Goal: Task Accomplishment & Management: Complete application form

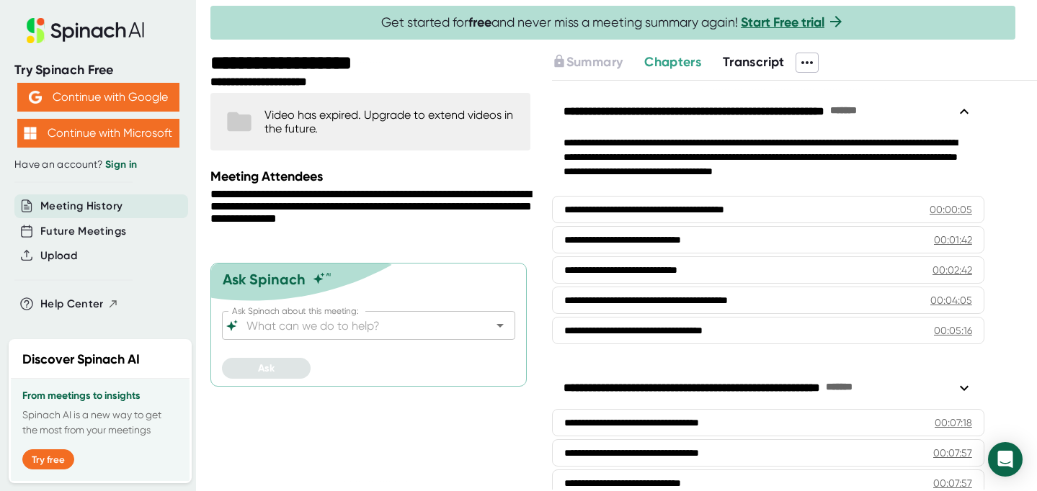
click at [792, 25] on link "Start Free trial" at bounding box center [782, 22] width 84 height 16
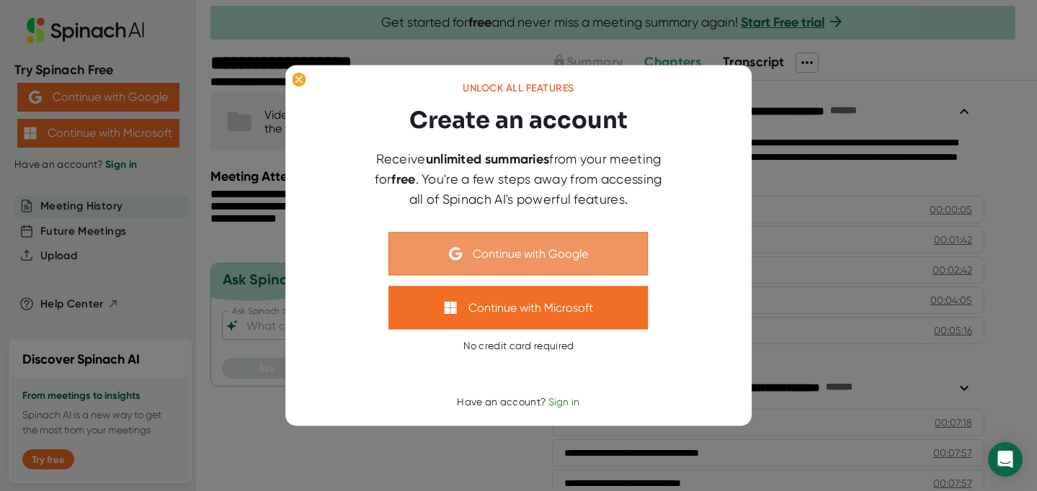
click at [563, 247] on button "Continue with Google" at bounding box center [518, 254] width 259 height 43
click at [478, 251] on button "Continue with Google" at bounding box center [518, 254] width 259 height 43
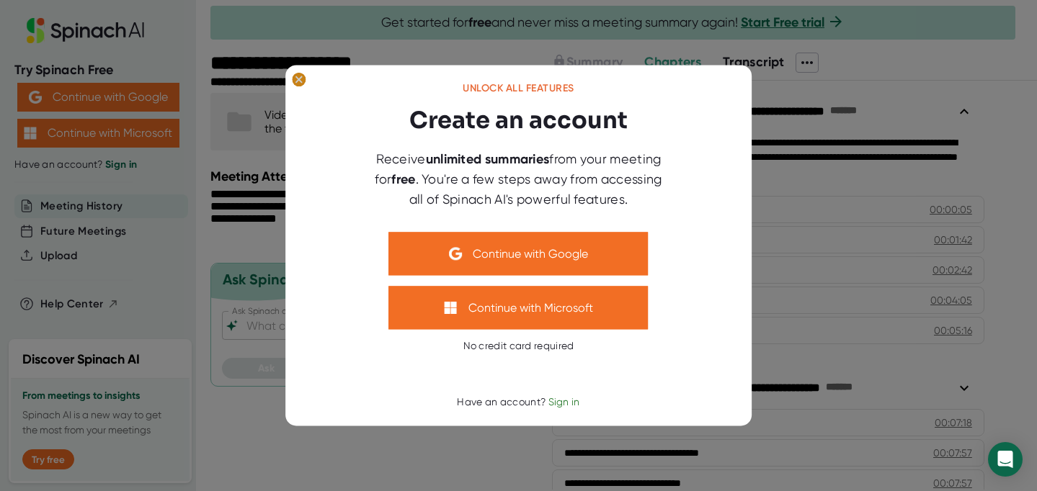
click at [300, 83] on ellipse at bounding box center [299, 80] width 14 height 14
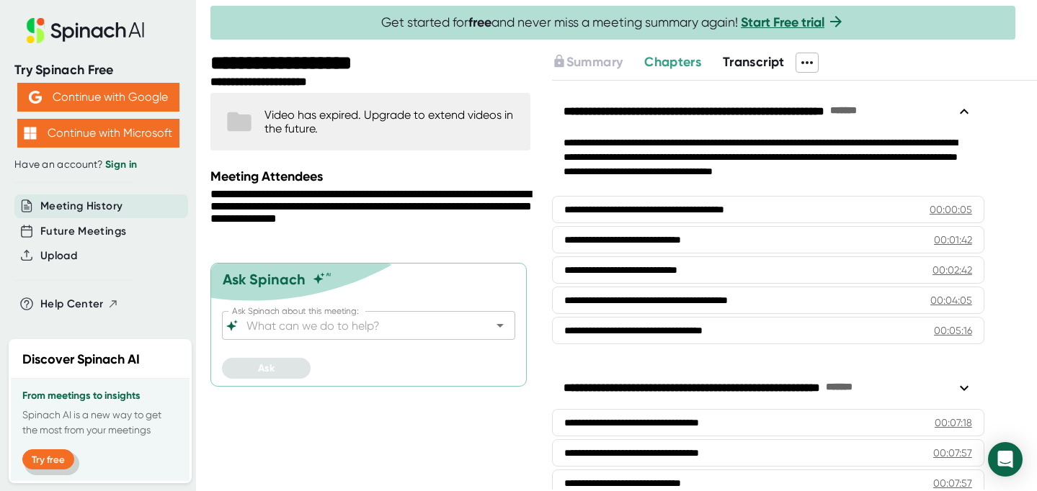
click at [50, 454] on button "Try free" at bounding box center [48, 459] width 52 height 20
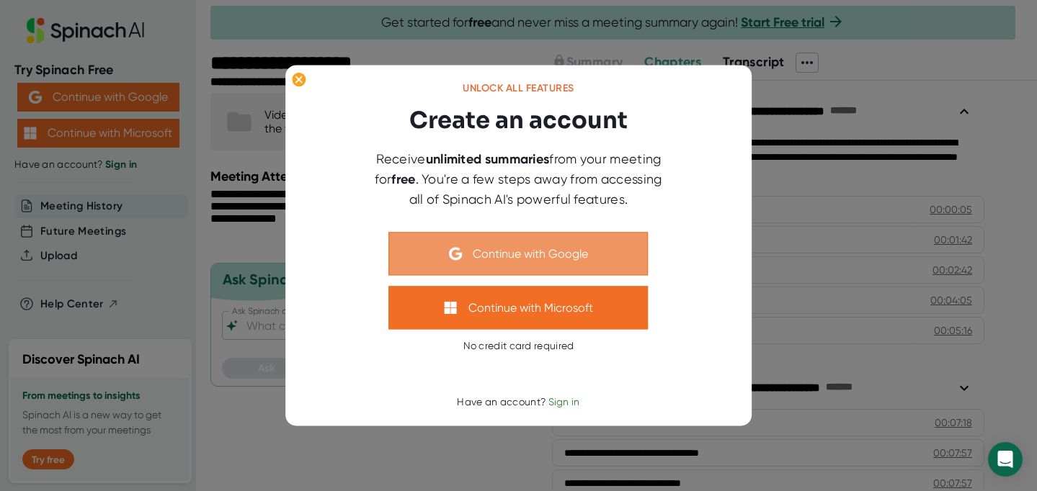
click at [485, 264] on button "Continue with Google" at bounding box center [518, 254] width 259 height 43
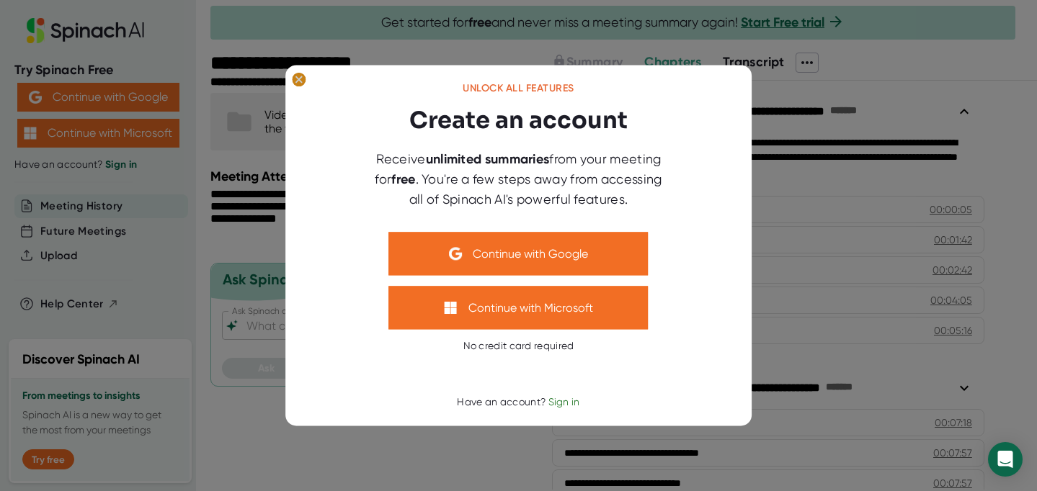
click at [293, 76] on ellipse at bounding box center [299, 80] width 14 height 14
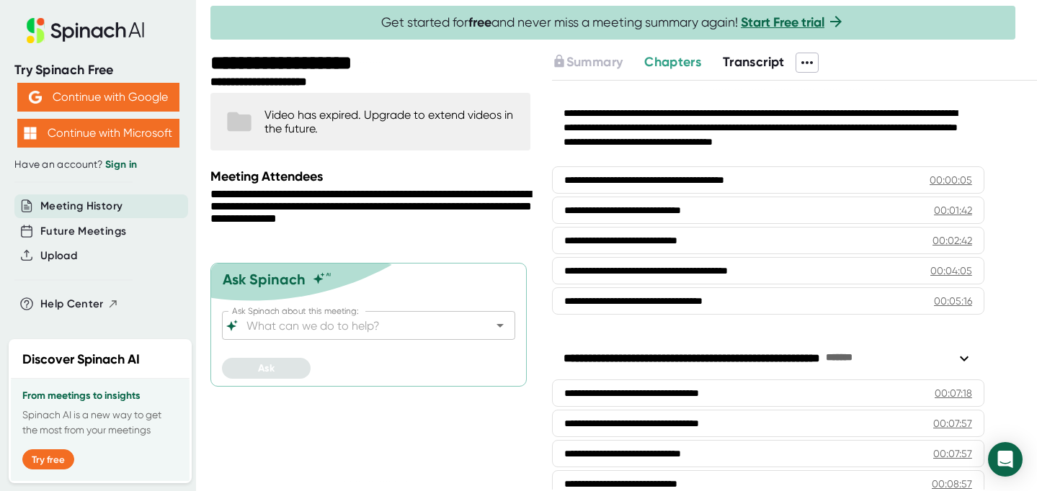
scroll to position [30, 0]
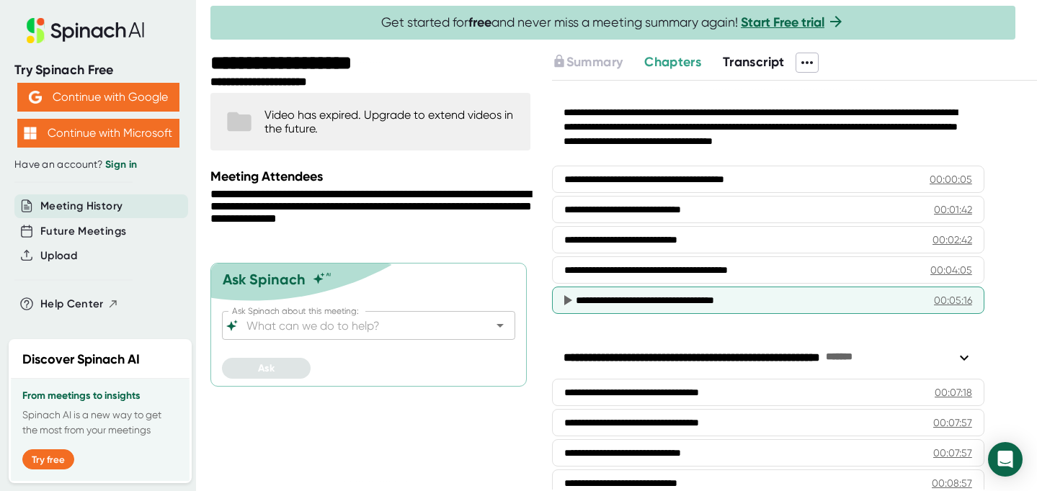
click at [619, 302] on div "**********" at bounding box center [749, 300] width 347 height 14
click at [583, 299] on div "**********" at bounding box center [749, 300] width 347 height 14
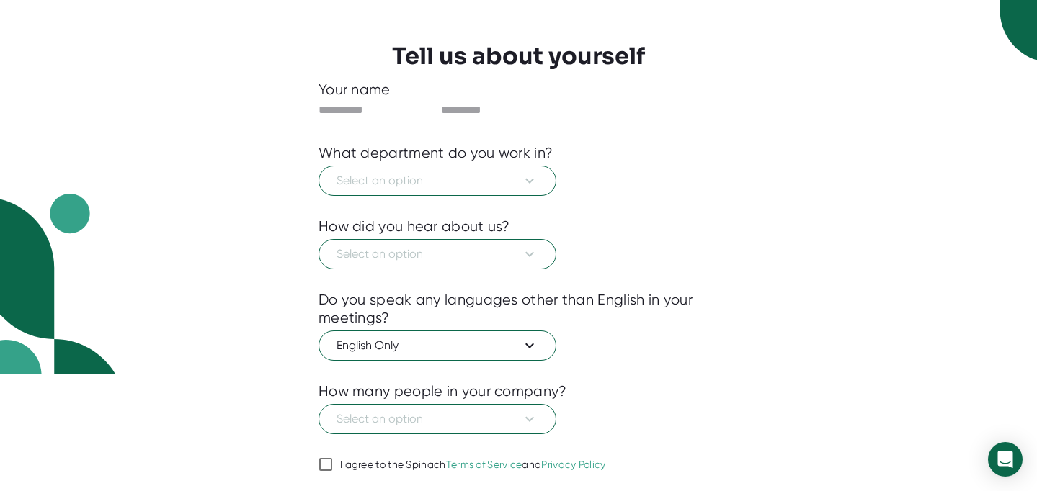
scroll to position [111, 0]
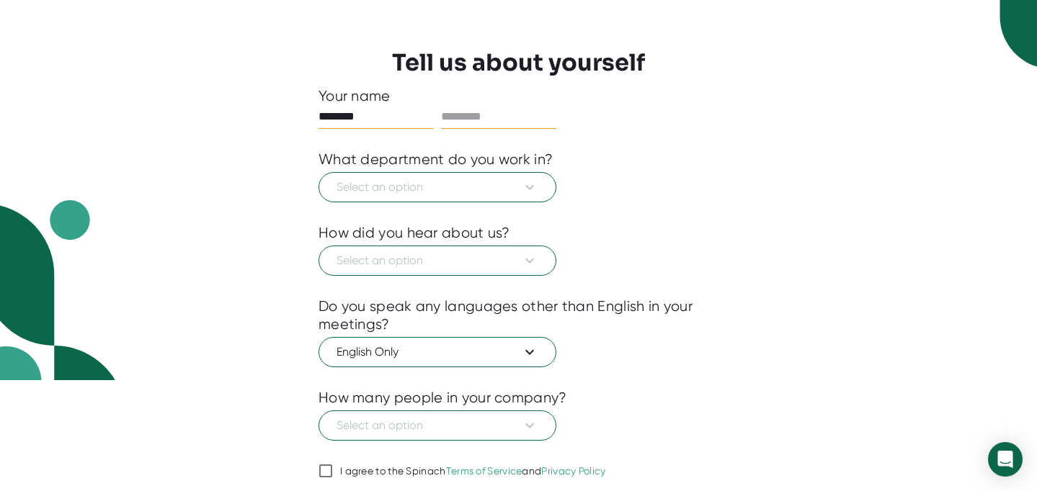
type input "********"
click at [529, 119] on input "text" at bounding box center [498, 116] width 115 height 23
type input "*******"
click at [500, 184] on span "Select an option" at bounding box center [437, 187] width 202 height 17
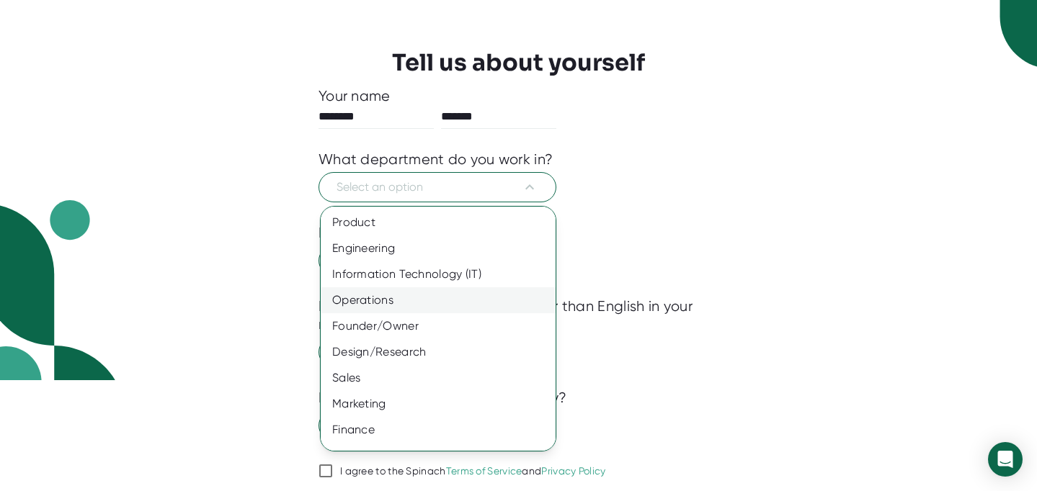
click at [488, 295] on div "Operations" at bounding box center [438, 300] width 235 height 26
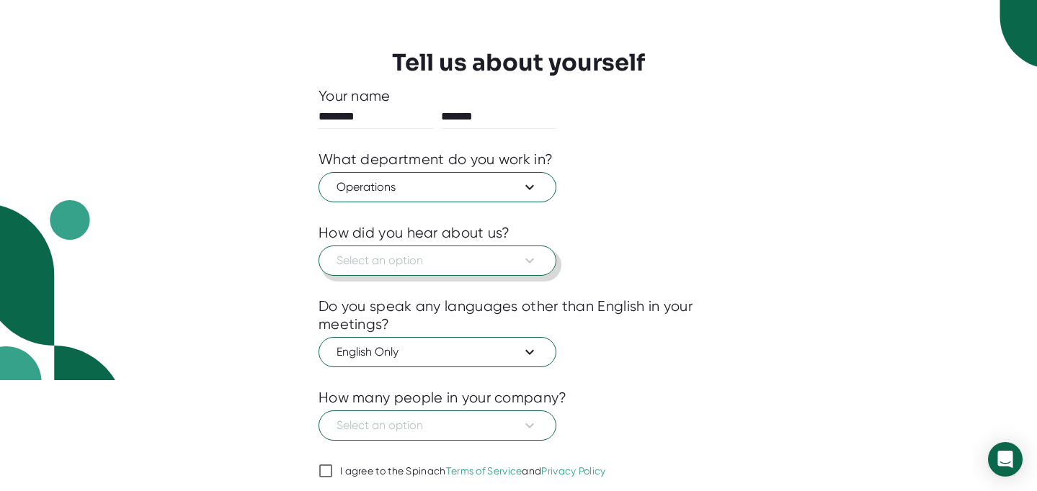
click at [468, 260] on span "Select an option" at bounding box center [437, 260] width 202 height 17
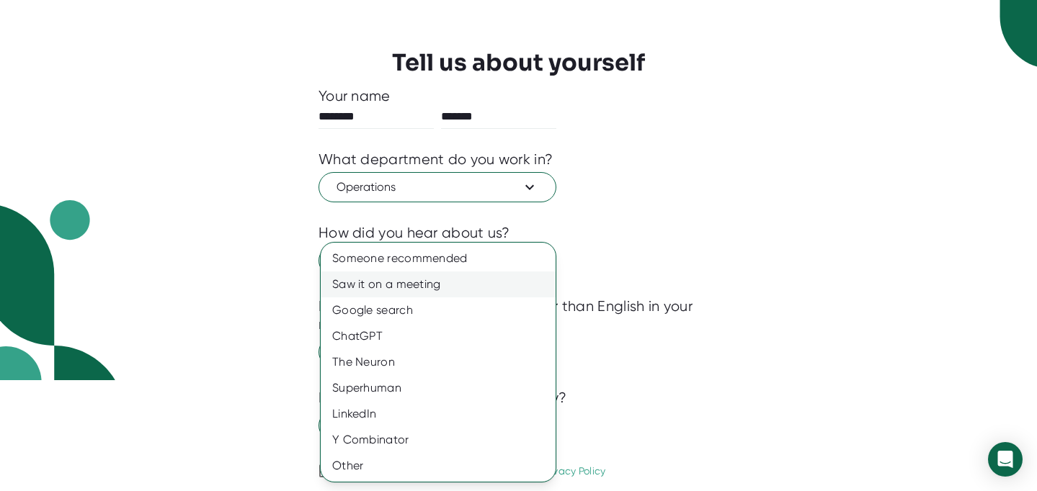
click at [461, 286] on div "Saw it on a meeting" at bounding box center [438, 285] width 235 height 26
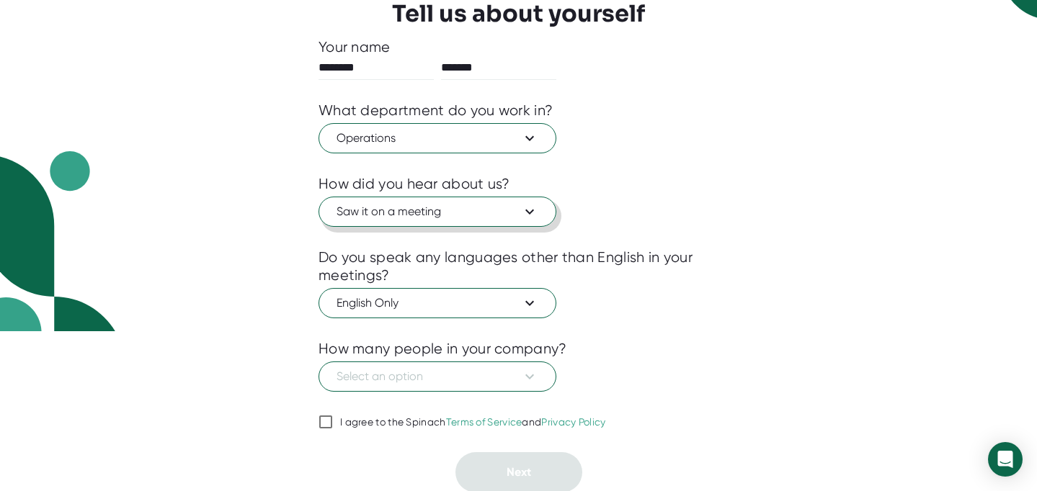
scroll to position [162, 0]
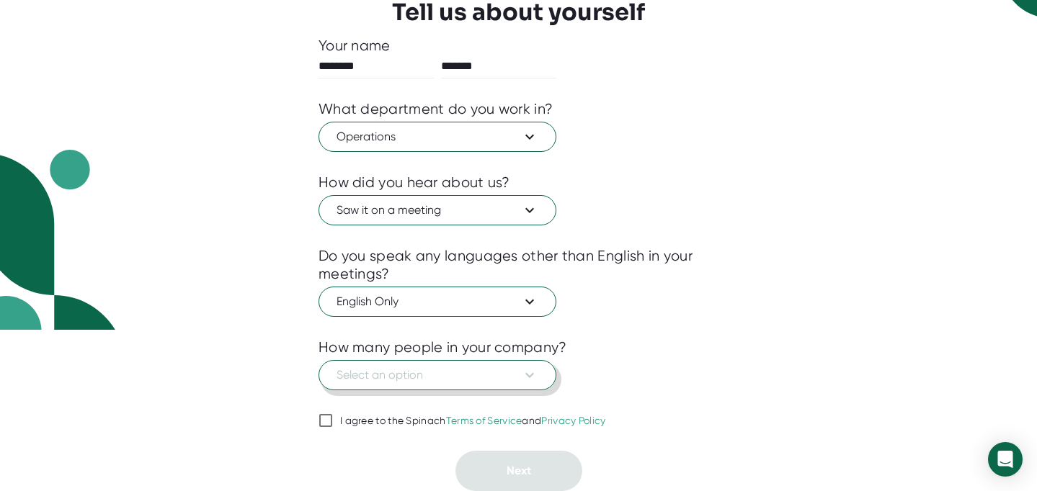
click at [462, 385] on button "Select an option" at bounding box center [437, 375] width 238 height 30
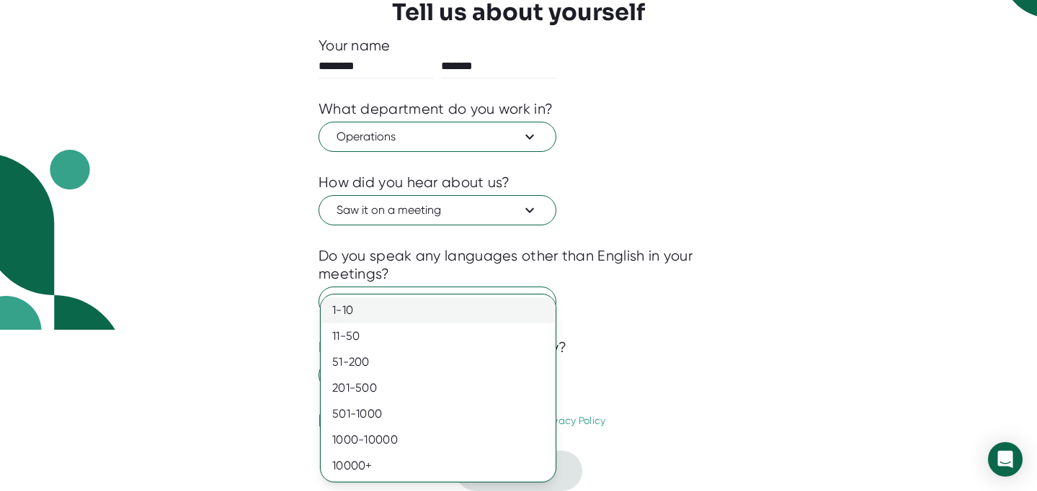
click at [483, 314] on div "1-10" at bounding box center [438, 310] width 235 height 26
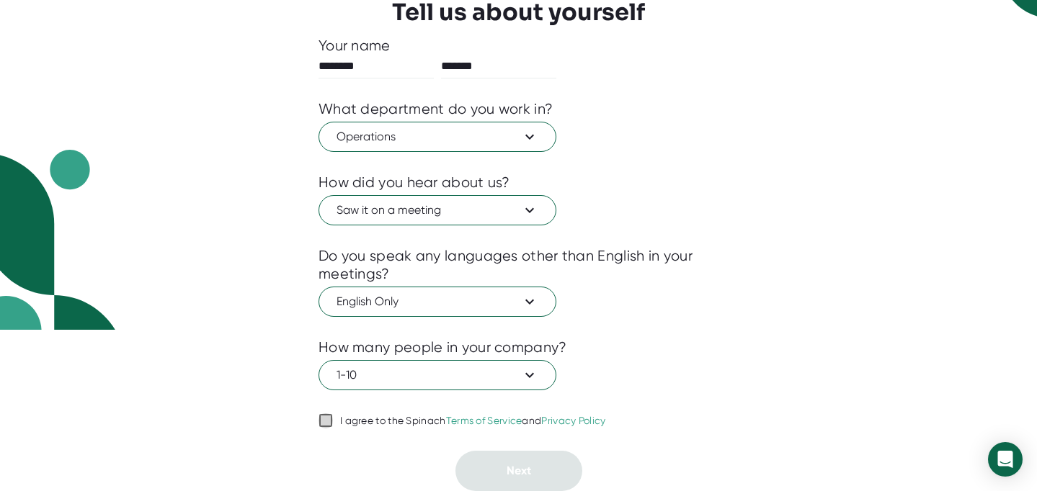
click at [325, 419] on input "I agree to the Spinach Terms of Service and Privacy Policy" at bounding box center [325, 420] width 14 height 17
checkbox input "true"
click at [501, 470] on button "Next" at bounding box center [518, 471] width 127 height 40
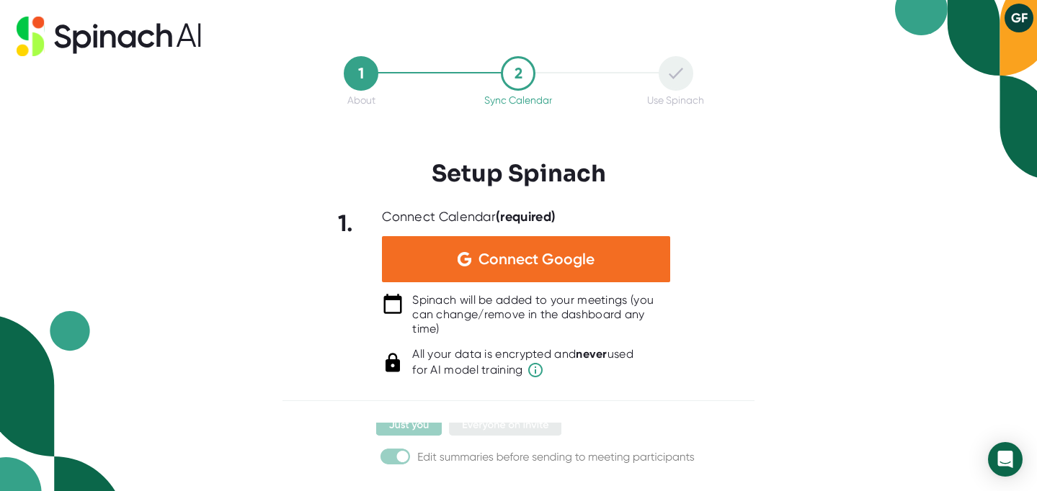
scroll to position [282, 0]
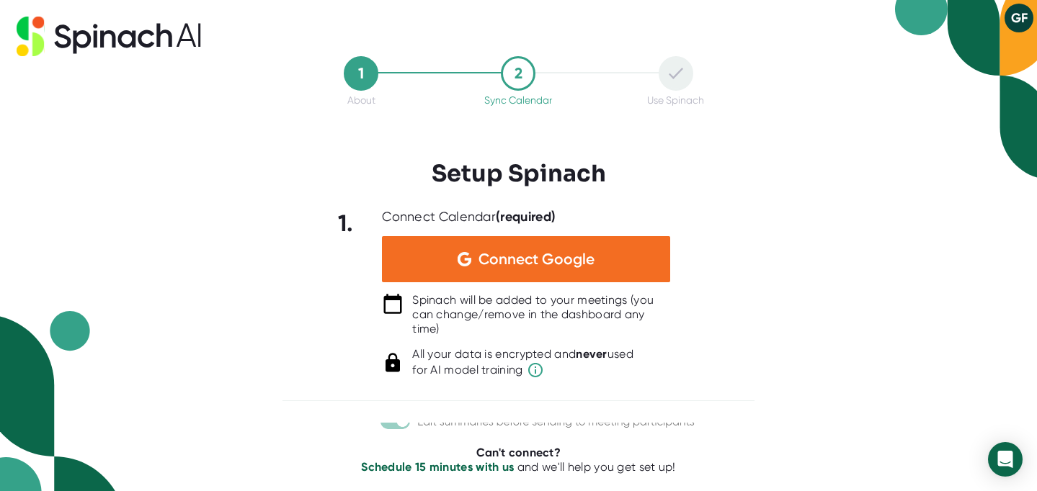
click at [704, 370] on div "1. Connect Calendar (required) Connect Google Spinach will be added to your mee…" at bounding box center [518, 294] width 472 height 170
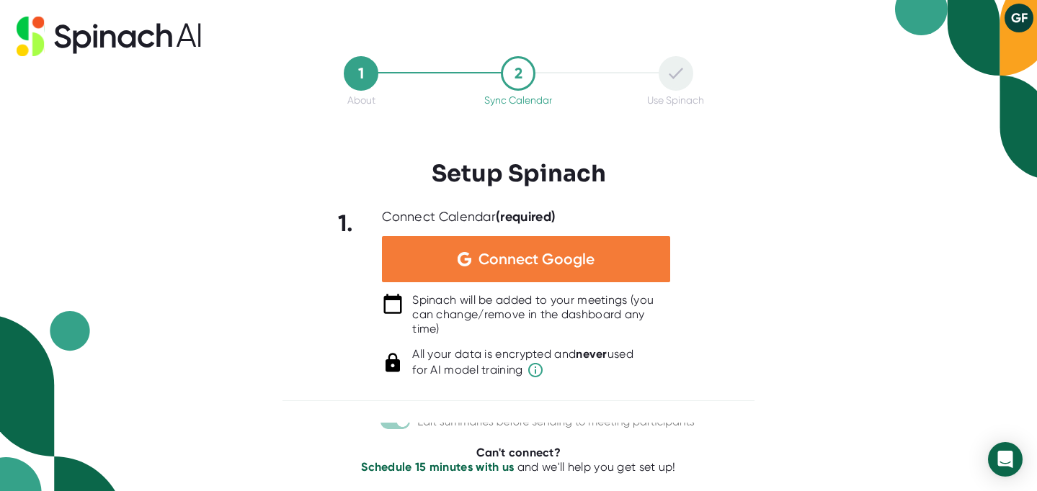
click at [631, 256] on div "Connect Google" at bounding box center [526, 259] width 288 height 46
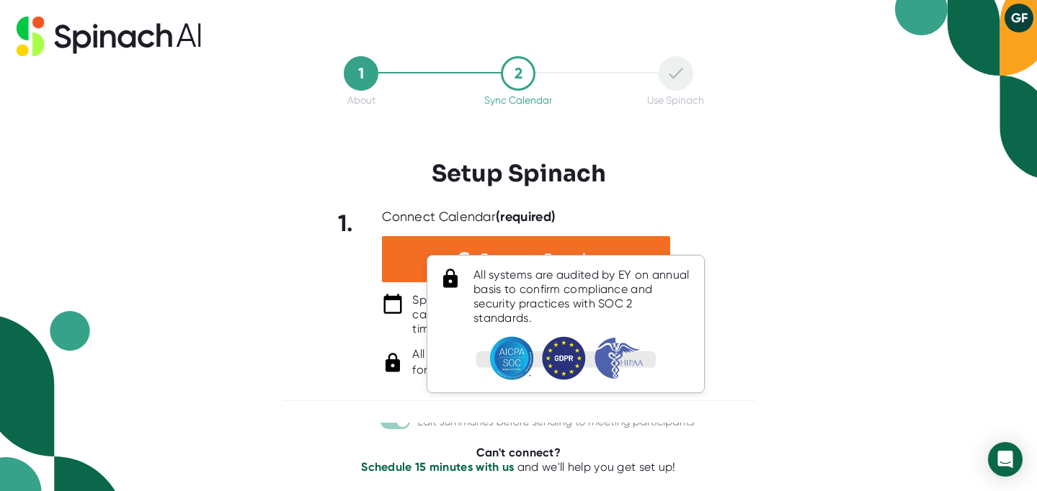
click at [531, 373] on img at bounding box center [565, 358] width 180 height 44
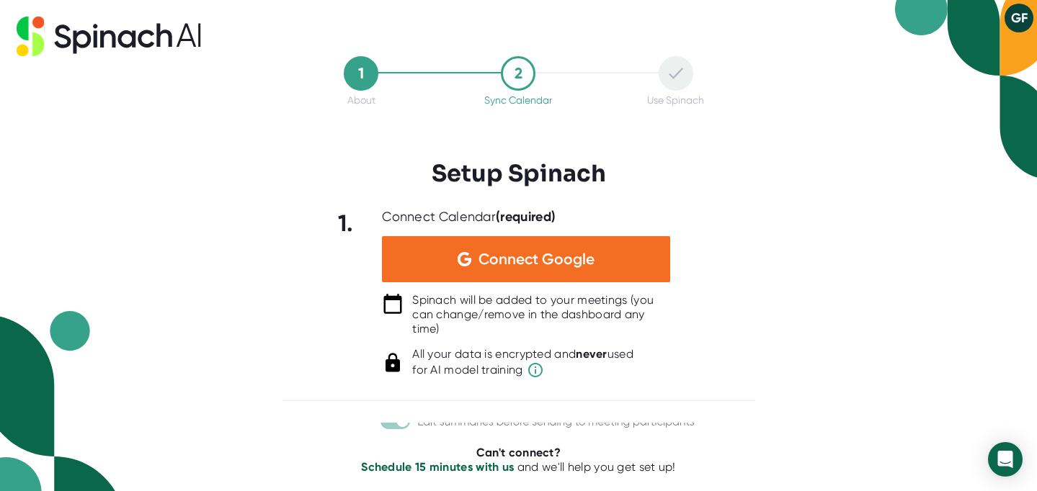
click at [751, 348] on div "1. Connect Calendar (required) Connect Google Spinach will be added to your mee…" at bounding box center [518, 294] width 472 height 170
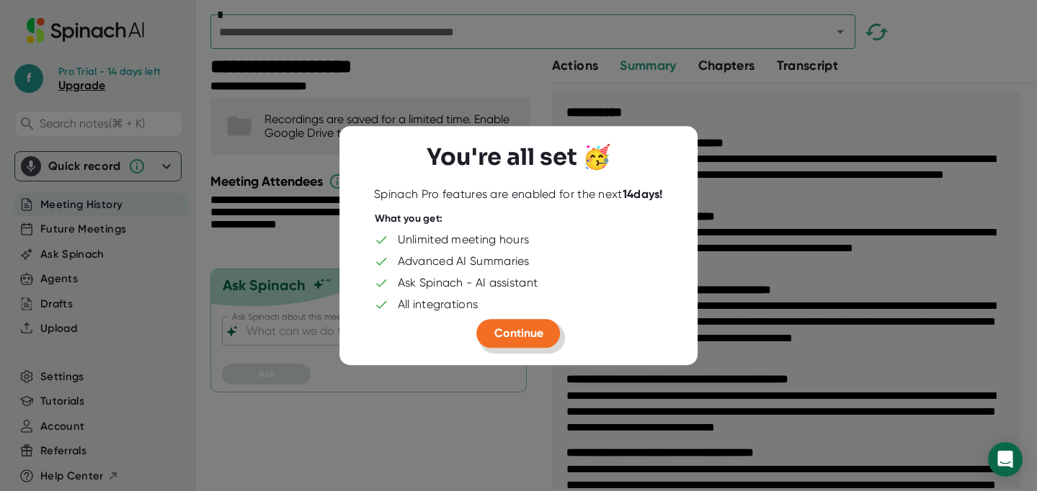
click at [524, 326] on span "Continue" at bounding box center [518, 333] width 49 height 14
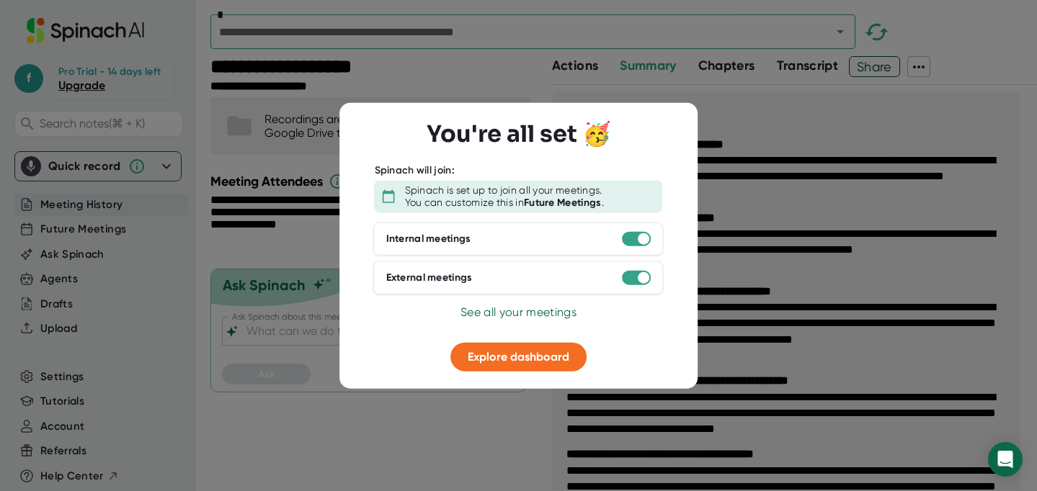
click at [535, 316] on span "See all your meetings" at bounding box center [518, 312] width 116 height 14
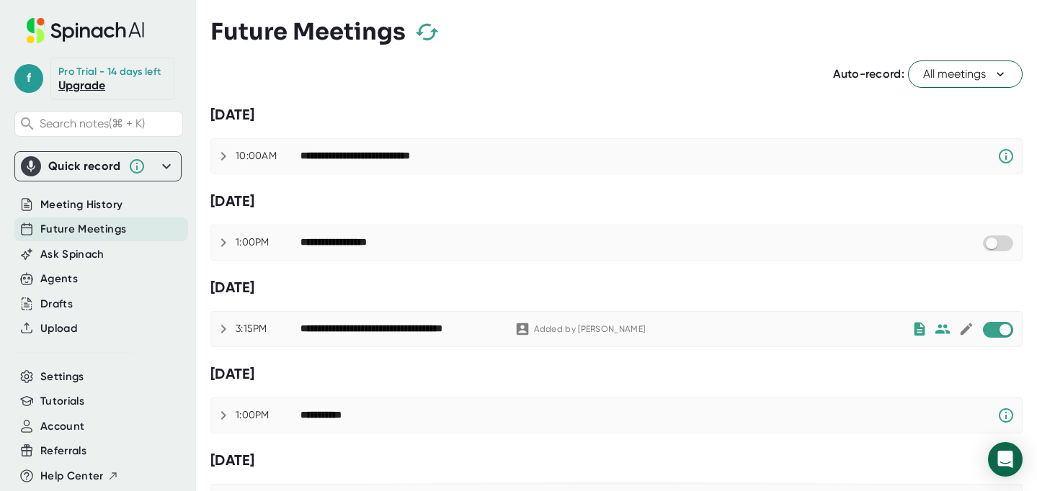
click at [225, 237] on icon at bounding box center [223, 242] width 17 height 17
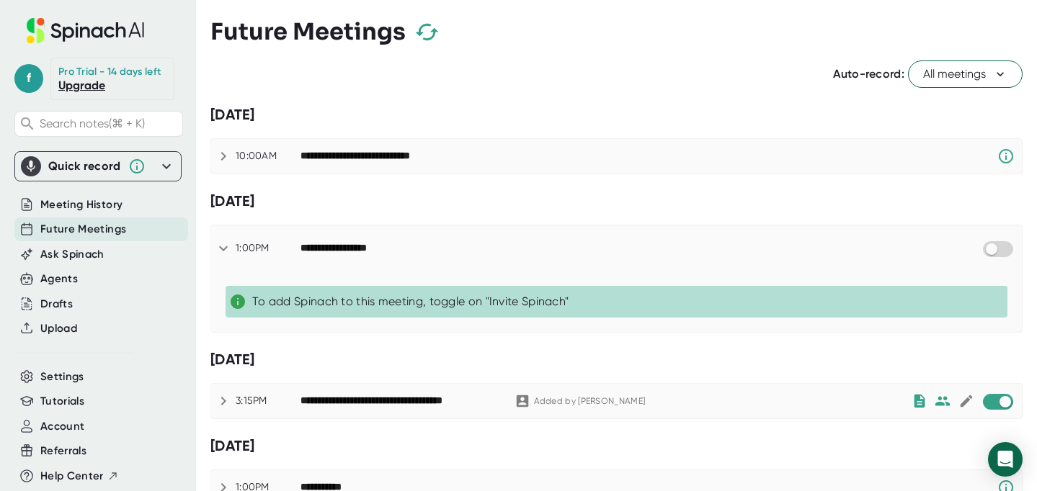
click at [236, 301] on icon at bounding box center [238, 302] width 14 height 14
click at [408, 243] on div "**********" at bounding box center [640, 248] width 681 height 17
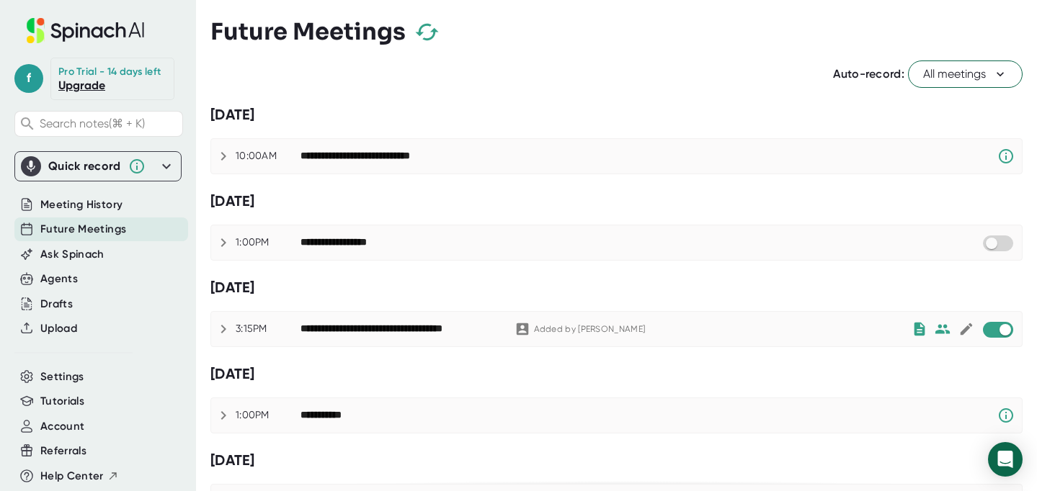
click at [418, 326] on div "**********" at bounding box center [400, 329] width 200 height 13
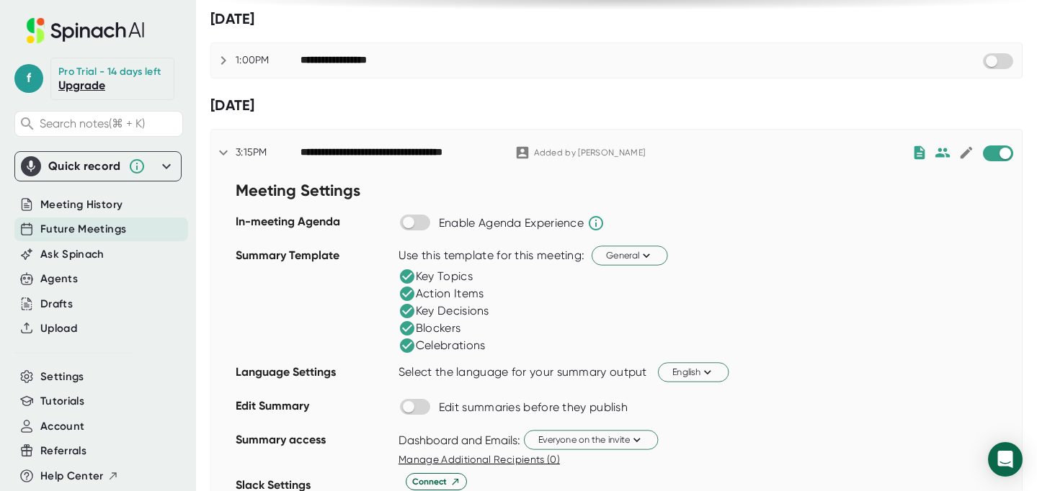
scroll to position [182, 0]
click at [136, 205] on div "Meeting History" at bounding box center [101, 205] width 174 height 24
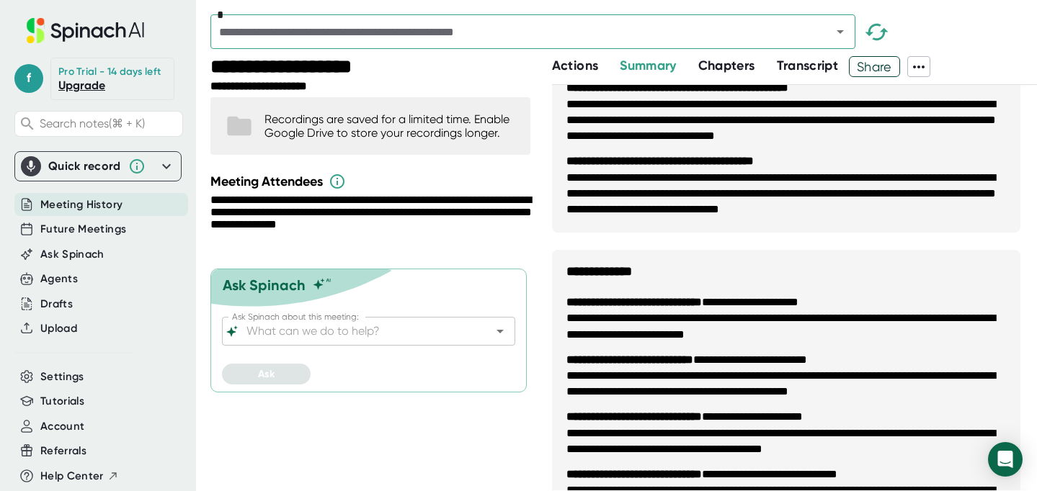
scroll to position [292, 0]
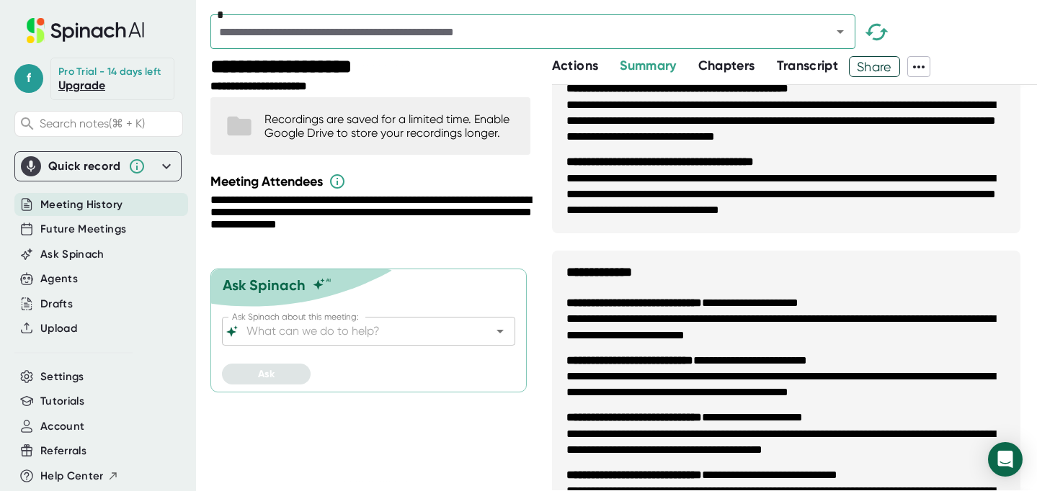
click at [731, 63] on span "Chapters" at bounding box center [726, 66] width 57 height 16
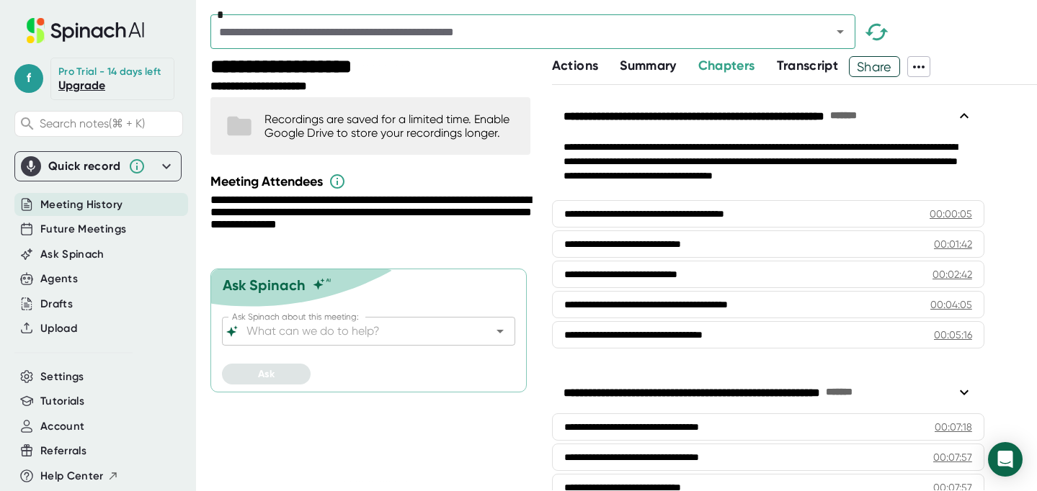
click at [797, 71] on span "Transcript" at bounding box center [808, 66] width 62 height 16
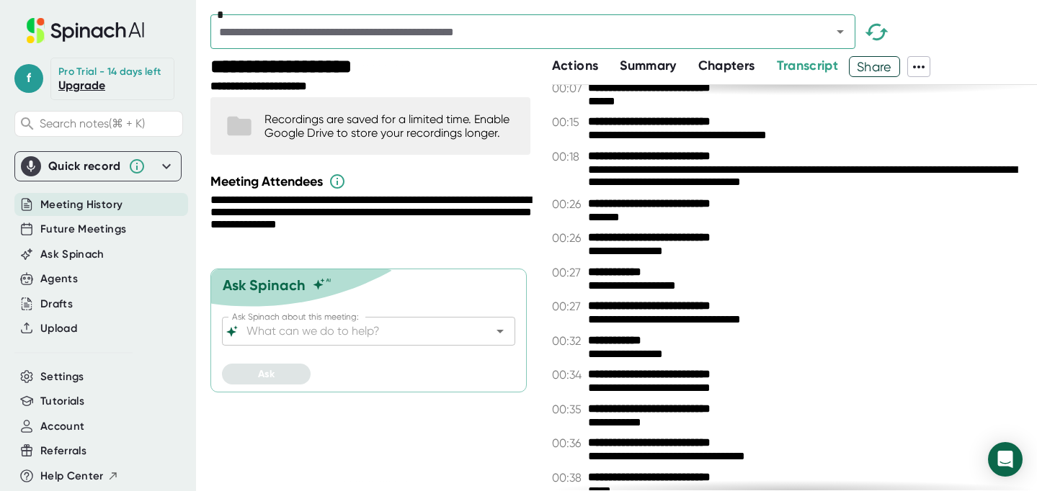
scroll to position [59, 0]
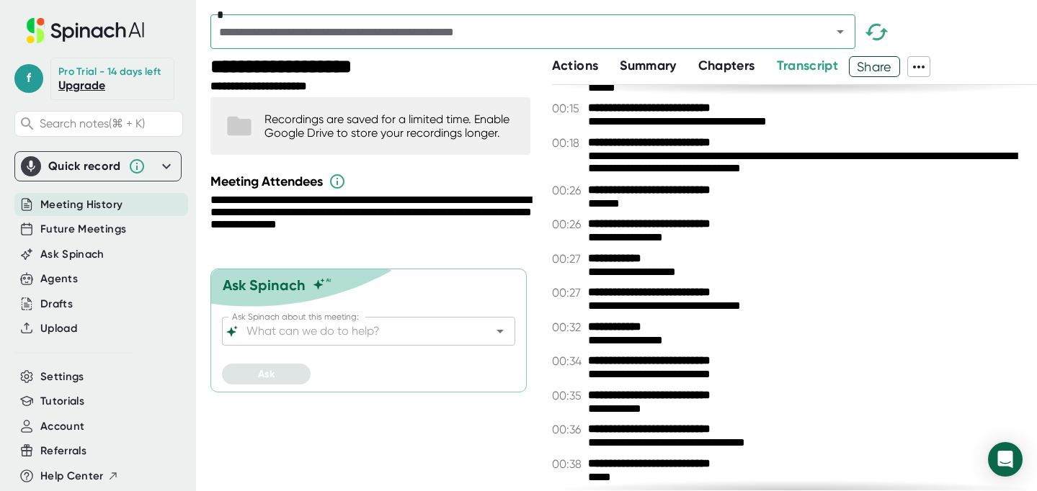
click at [741, 69] on span "Chapters" at bounding box center [726, 66] width 57 height 16
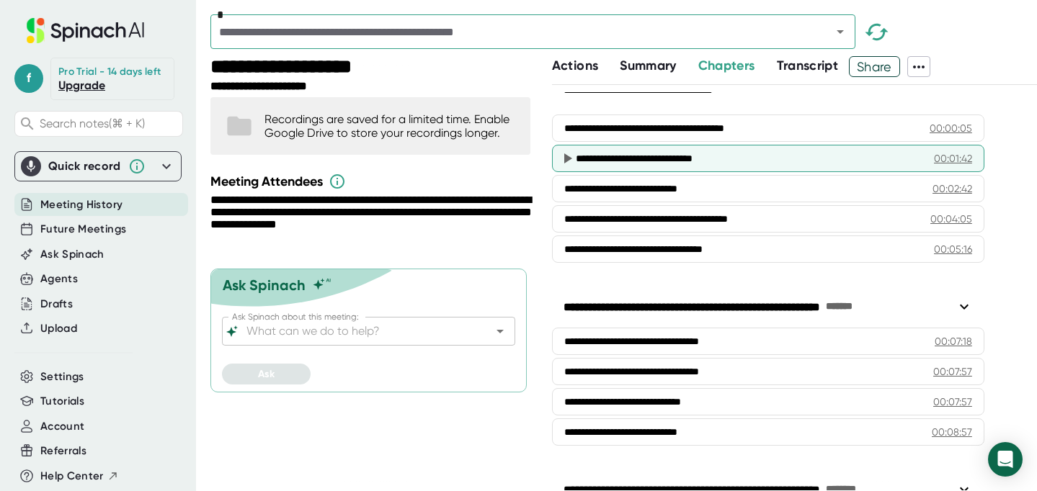
scroll to position [84, 0]
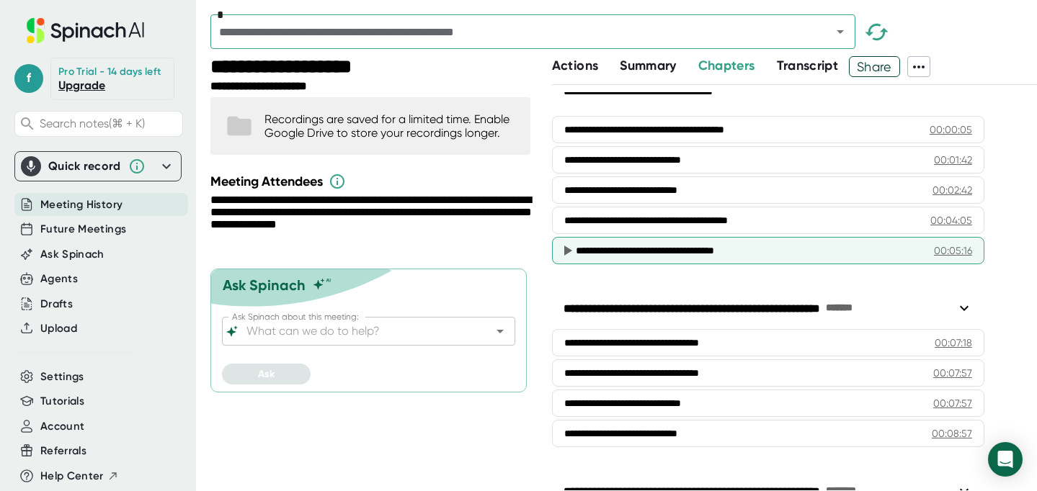
click at [573, 251] on icon at bounding box center [566, 250] width 17 height 17
click at [564, 248] on icon at bounding box center [568, 251] width 8 height 10
click at [614, 248] on div "**********" at bounding box center [749, 250] width 347 height 14
click at [945, 251] on div "00:05:16" at bounding box center [953, 250] width 38 height 14
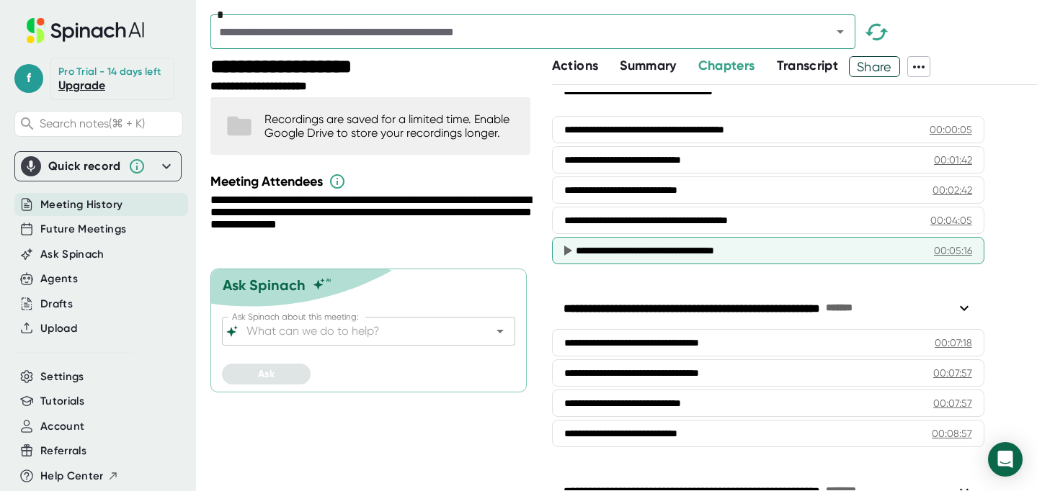
click at [945, 251] on div "00:05:16" at bounding box center [953, 250] width 38 height 14
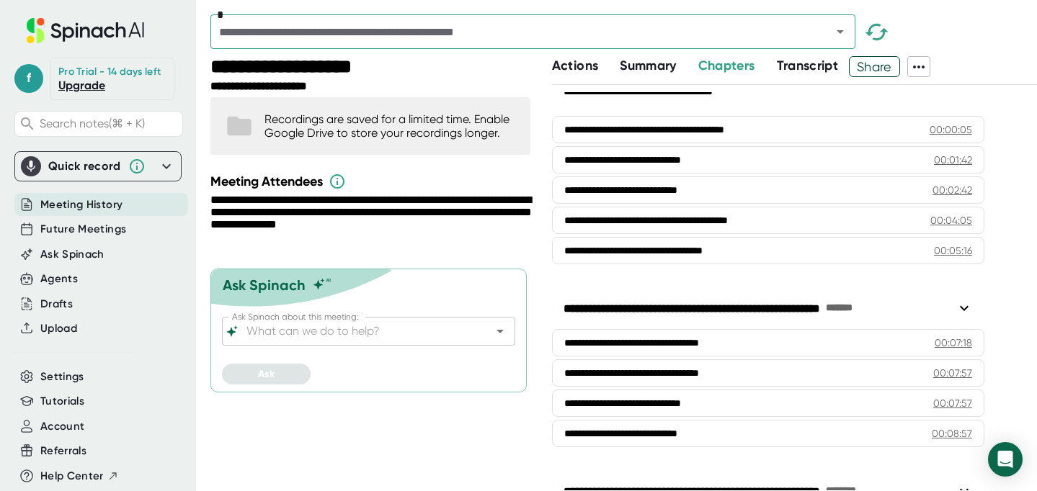
click at [816, 65] on span "Transcript" at bounding box center [808, 66] width 62 height 16
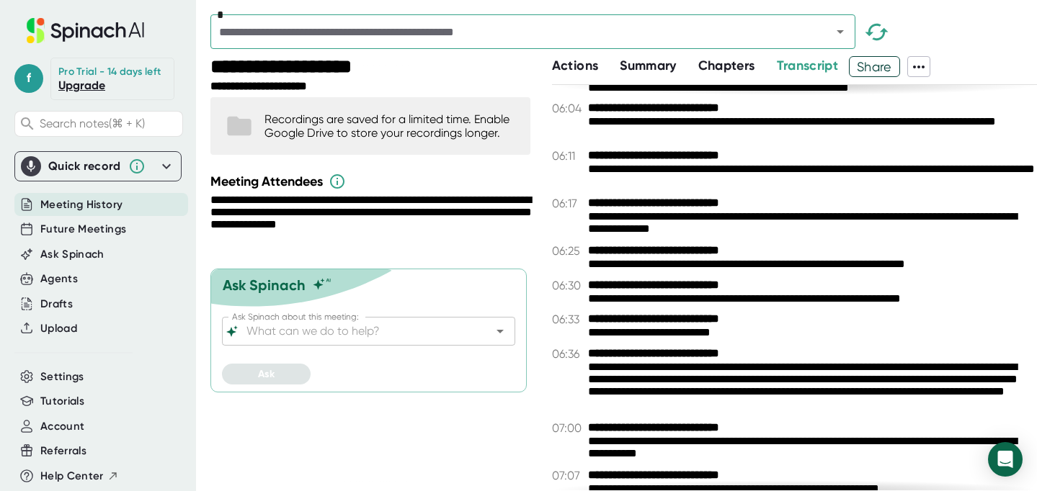
scroll to position [3949, 0]
